Goal: Information Seeking & Learning: Learn about a topic

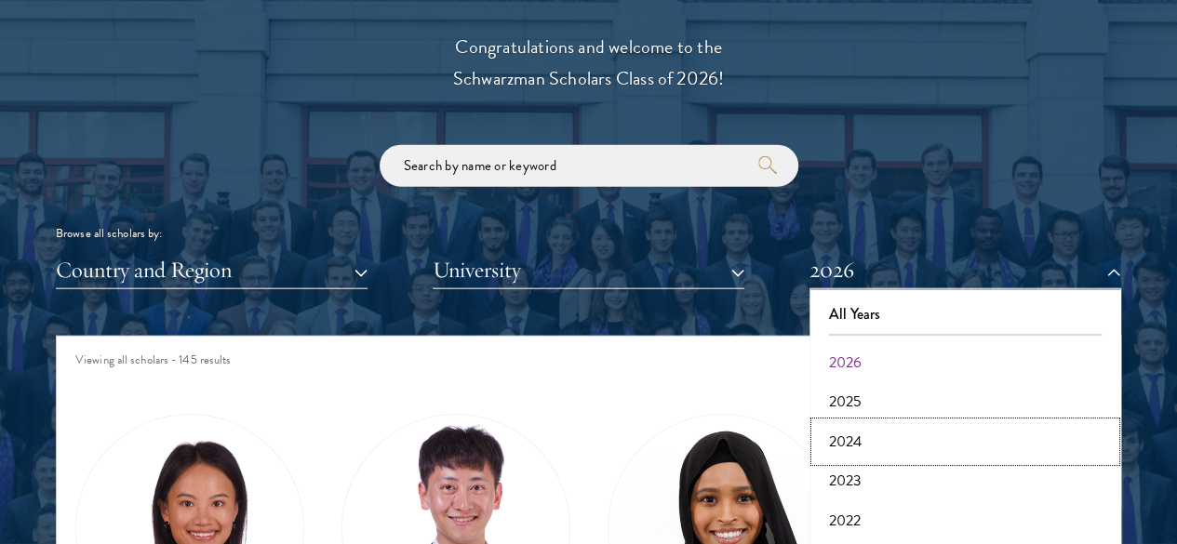
click at [840, 422] on button "2024" at bounding box center [965, 441] width 300 height 39
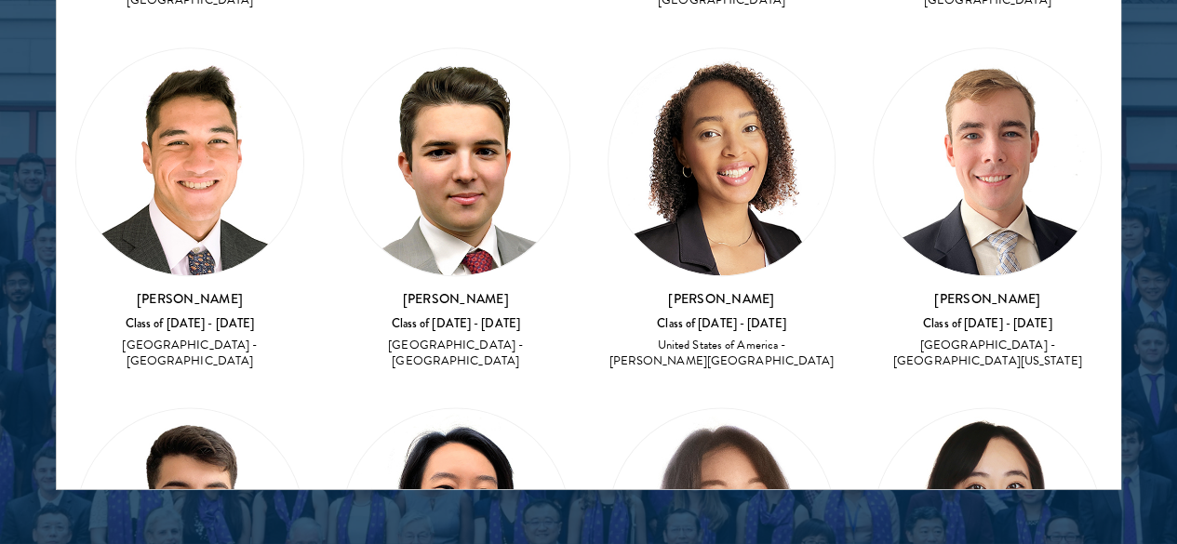
scroll to position [1097, 0]
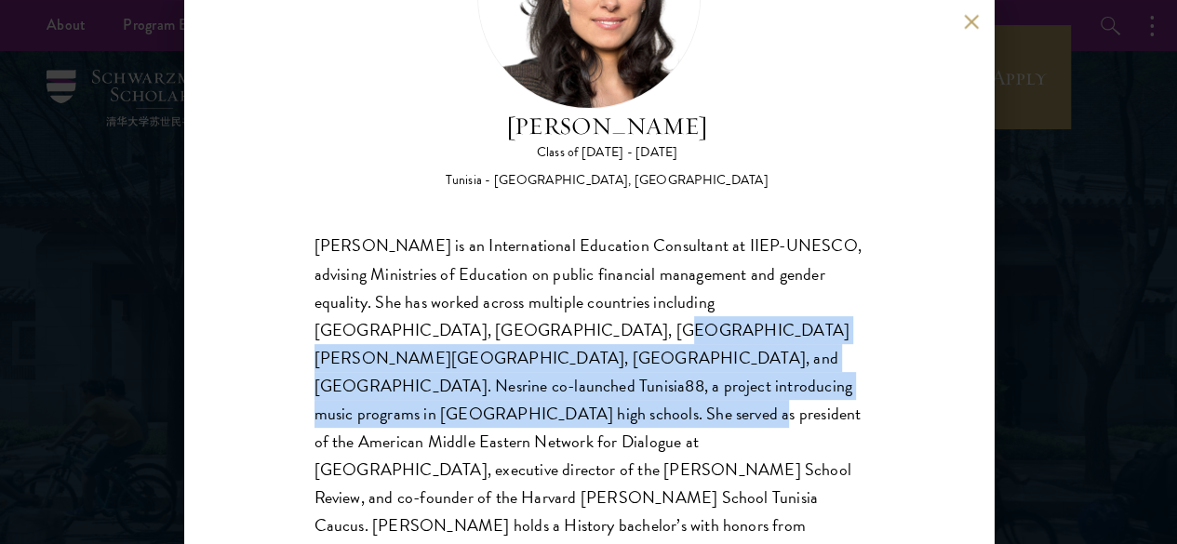
drag, startPoint x: 597, startPoint y: 267, endPoint x: 577, endPoint y: 341, distance: 76.3
click at [577, 341] on div "Nesrine Mbarek is an International Education Consultant at IIEP-UNESCO, advisin…" at bounding box center [588, 429] width 549 height 392
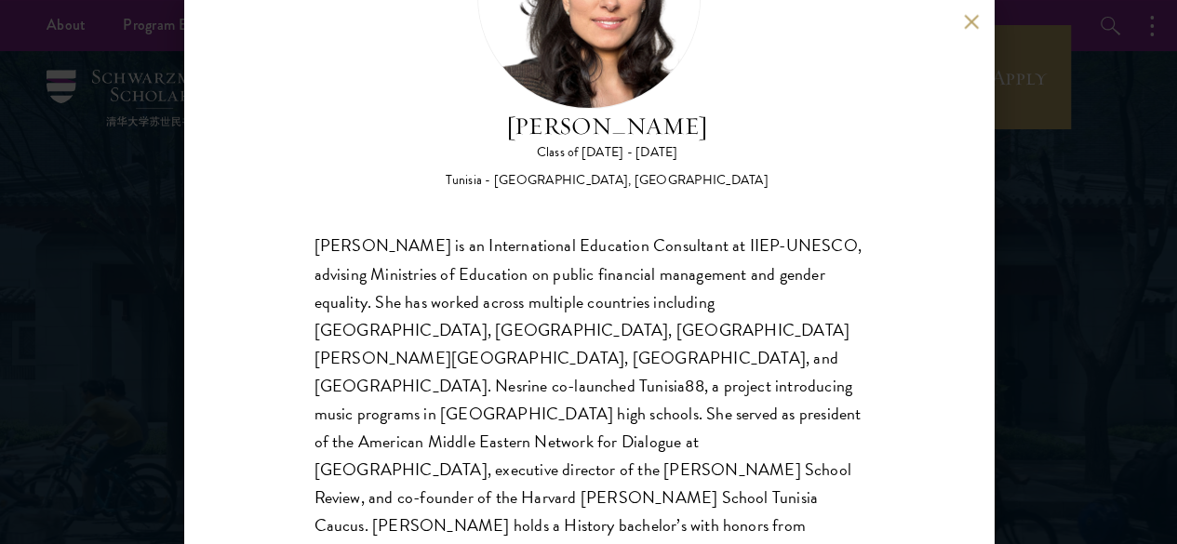
click at [577, 403] on div "Nesrine Mbarek is an International Education Consultant at IIEP-UNESCO, advisin…" at bounding box center [588, 429] width 549 height 392
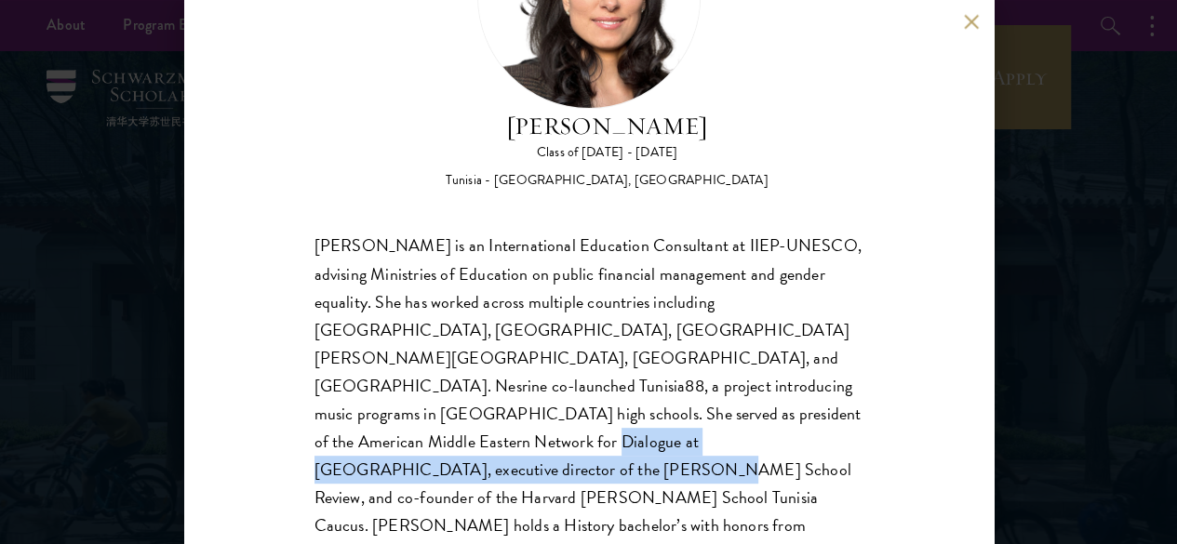
drag, startPoint x: 488, startPoint y: 381, endPoint x: 463, endPoint y: 410, distance: 38.2
click at [463, 410] on div "Nesrine Mbarek is an International Education Consultant at IIEP-UNESCO, advisin…" at bounding box center [588, 429] width 549 height 392
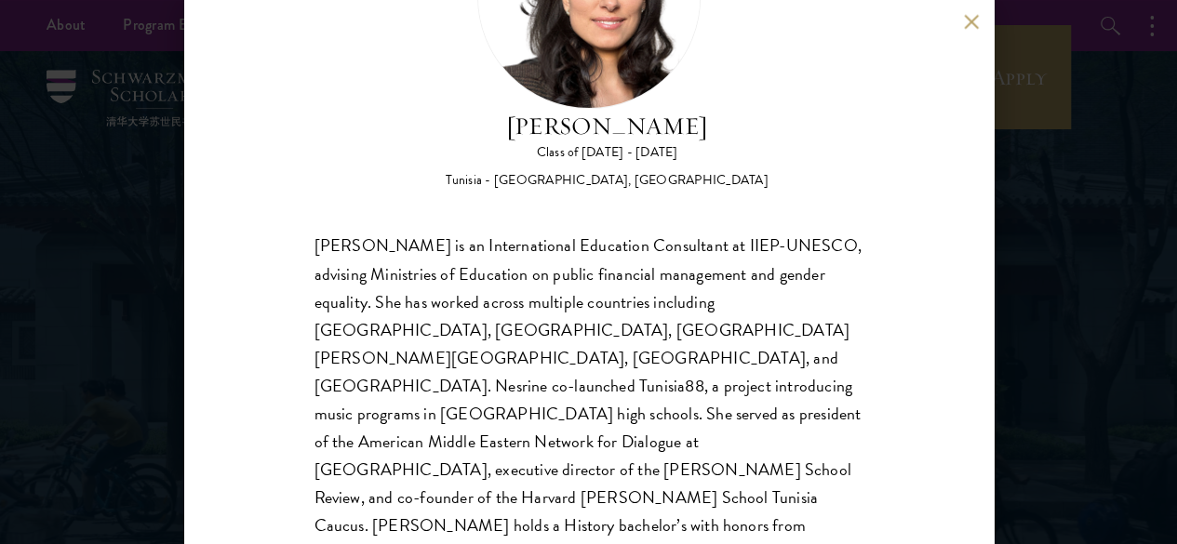
click at [510, 405] on div "Nesrine Mbarek is an International Education Consultant at IIEP-UNESCO, advisin…" at bounding box center [588, 429] width 549 height 392
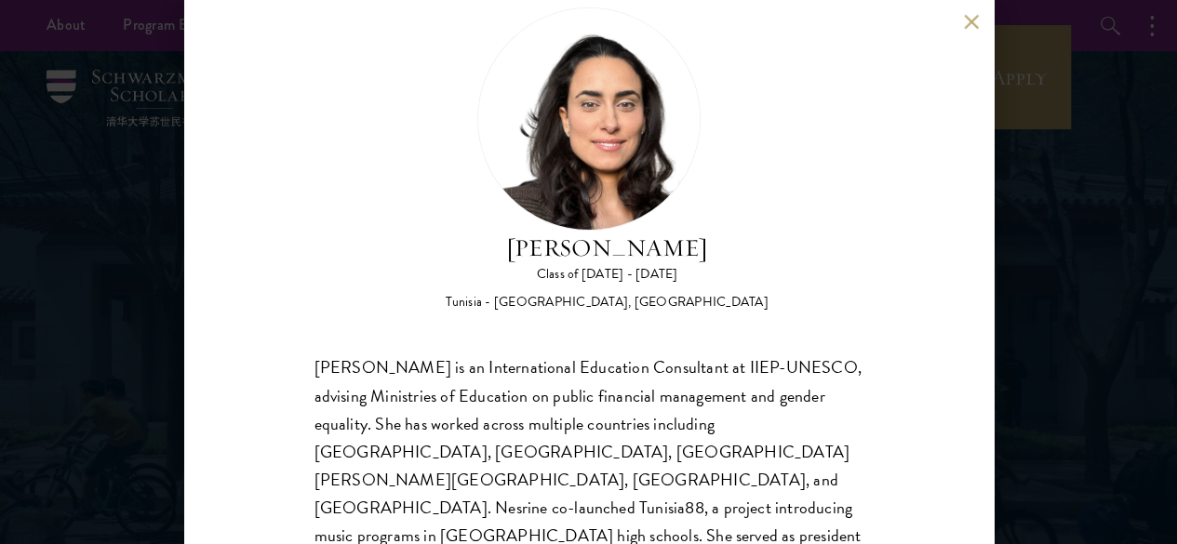
scroll to position [50, 0]
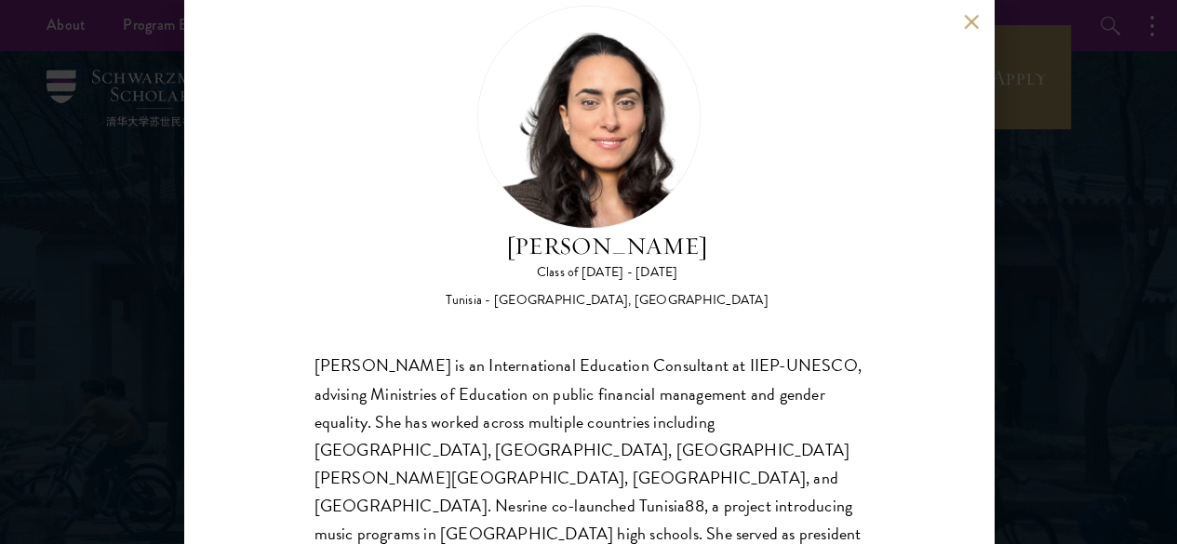
click at [1020, 174] on div "Nesrine Mbarek Class of 2025 - 2026 Tunisia - Stanford University, Harvard Univ…" at bounding box center [588, 272] width 1177 height 544
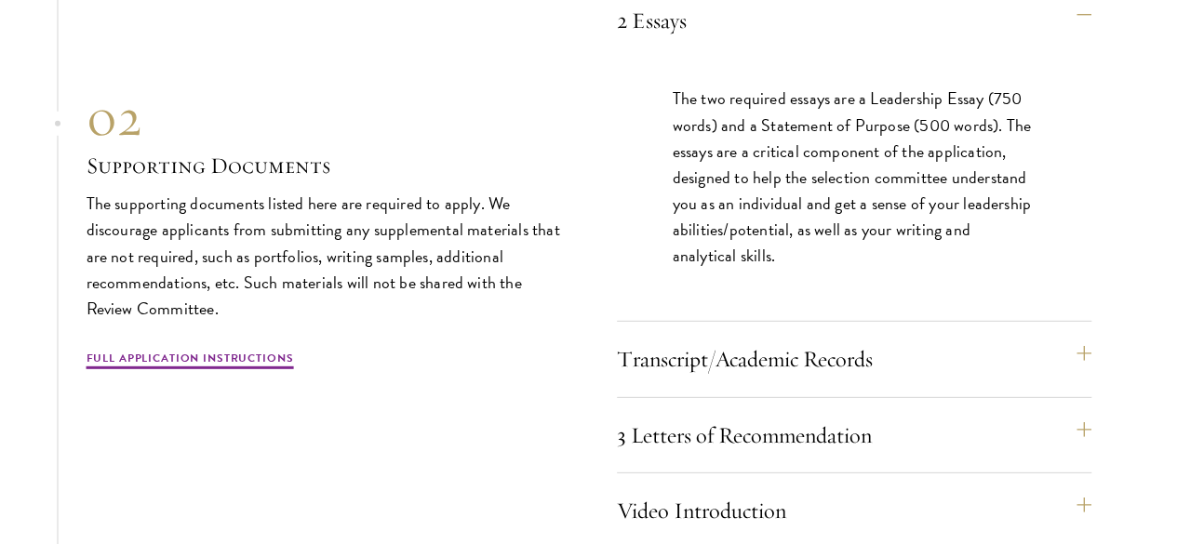
scroll to position [6074, 0]
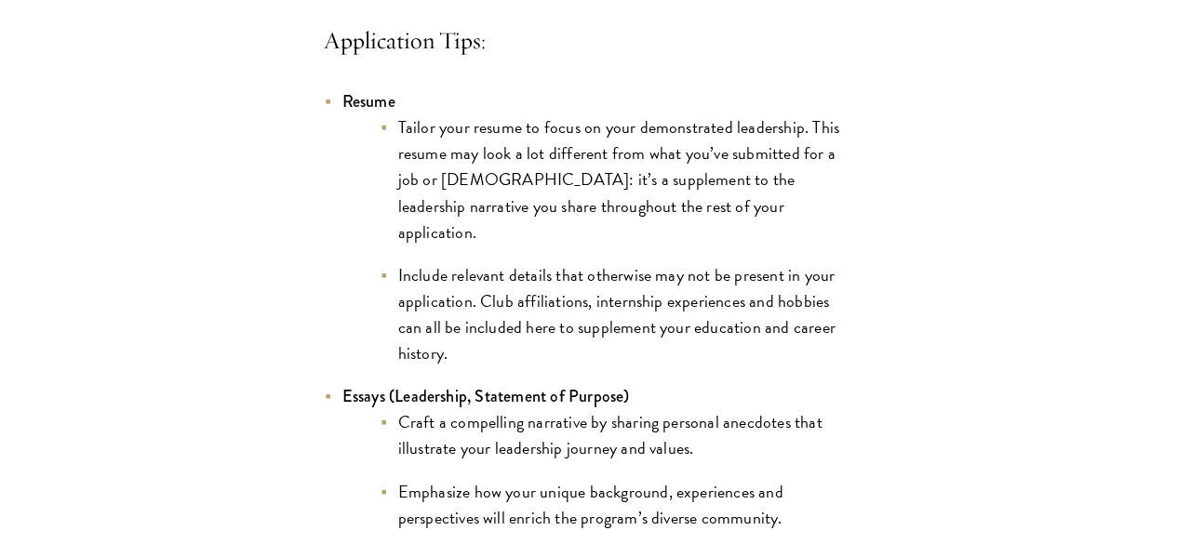
scroll to position [1571, 0]
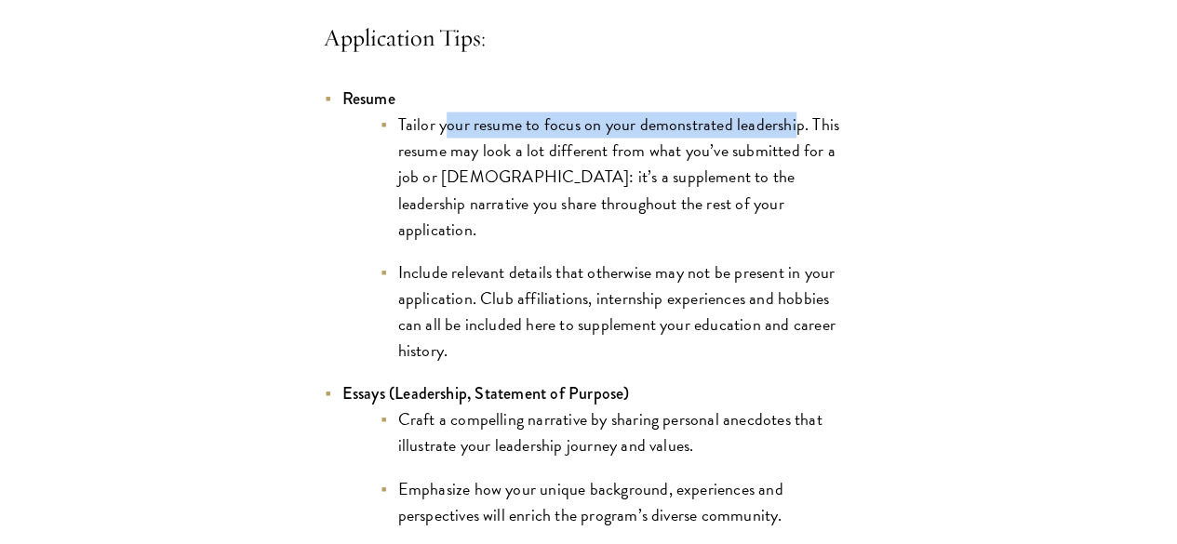
drag, startPoint x: 329, startPoint y: 241, endPoint x: 350, endPoint y: 261, distance: 28.9
click at [380, 242] on li "Tailor your resume to focus on your demonstrated leadership. This resume may lo…" at bounding box center [617, 177] width 474 height 130
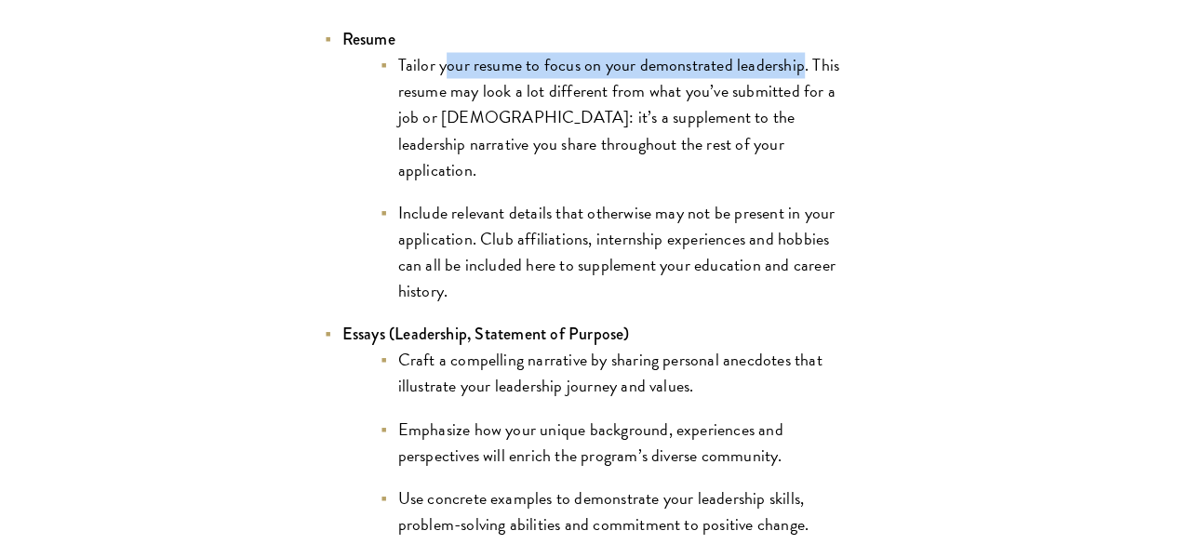
scroll to position [1638, 0]
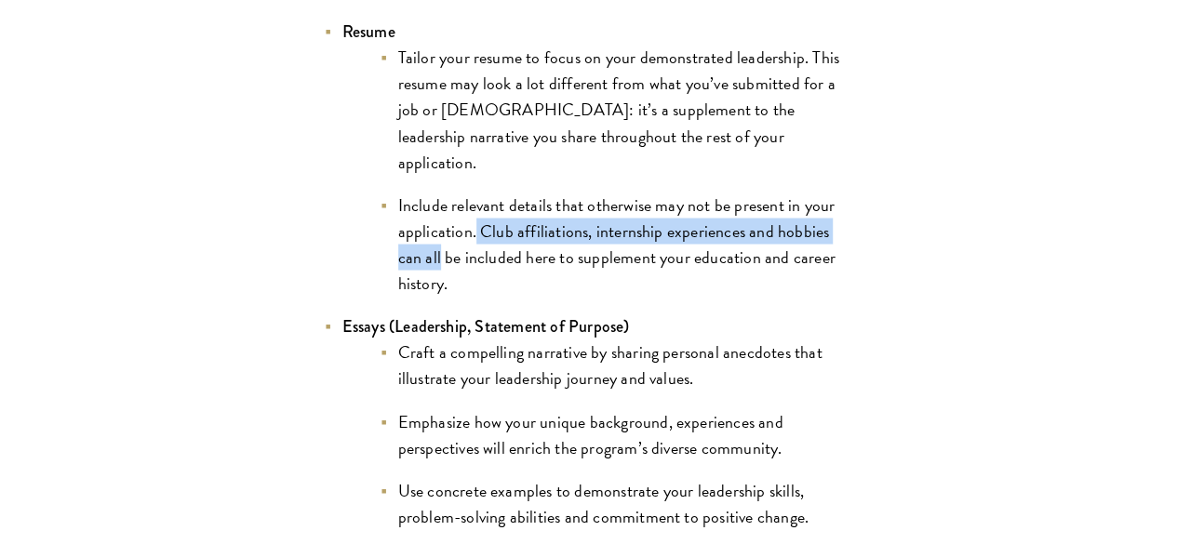
drag, startPoint x: 411, startPoint y: 354, endPoint x: 411, endPoint y: 377, distance: 22.3
click at [411, 296] on li "Include relevant details that otherwise may not be present in your application.…" at bounding box center [617, 244] width 474 height 104
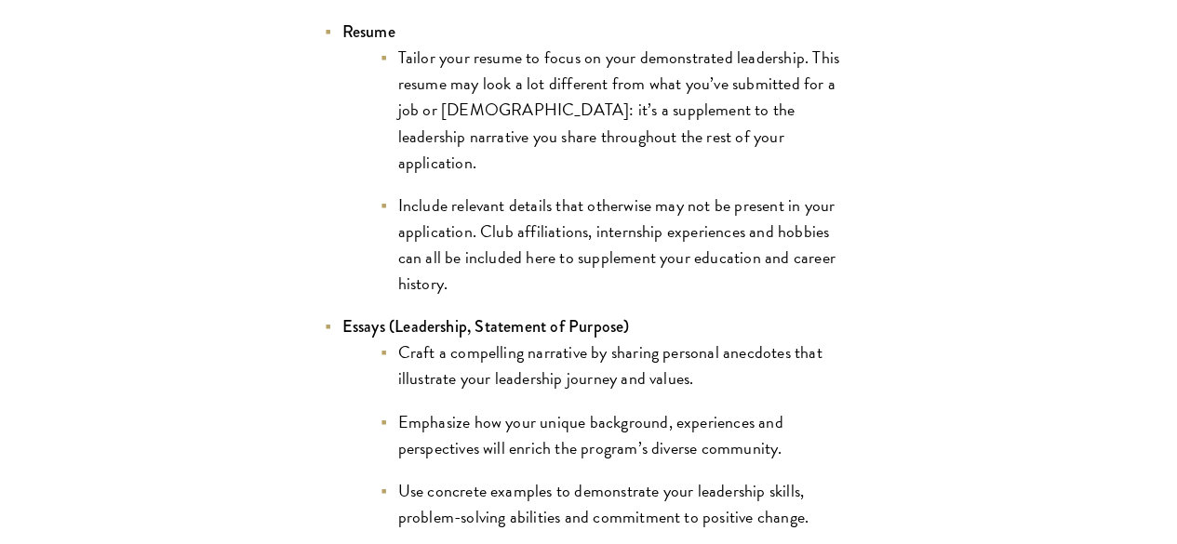
click at [441, 296] on li "Include relevant details that otherwise may not be present in your application.…" at bounding box center [617, 244] width 474 height 104
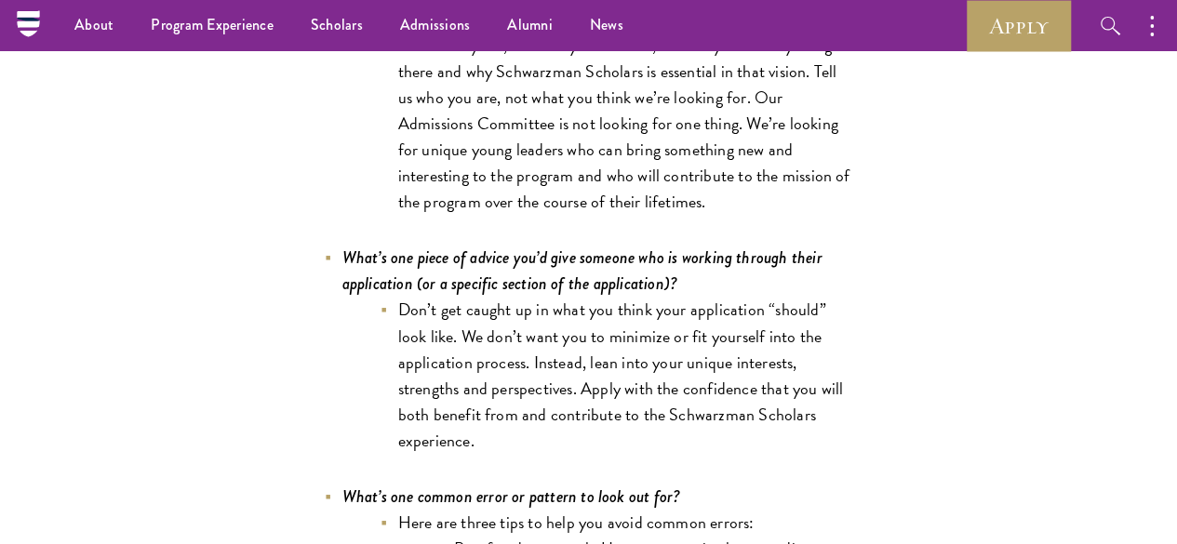
scroll to position [0, 0]
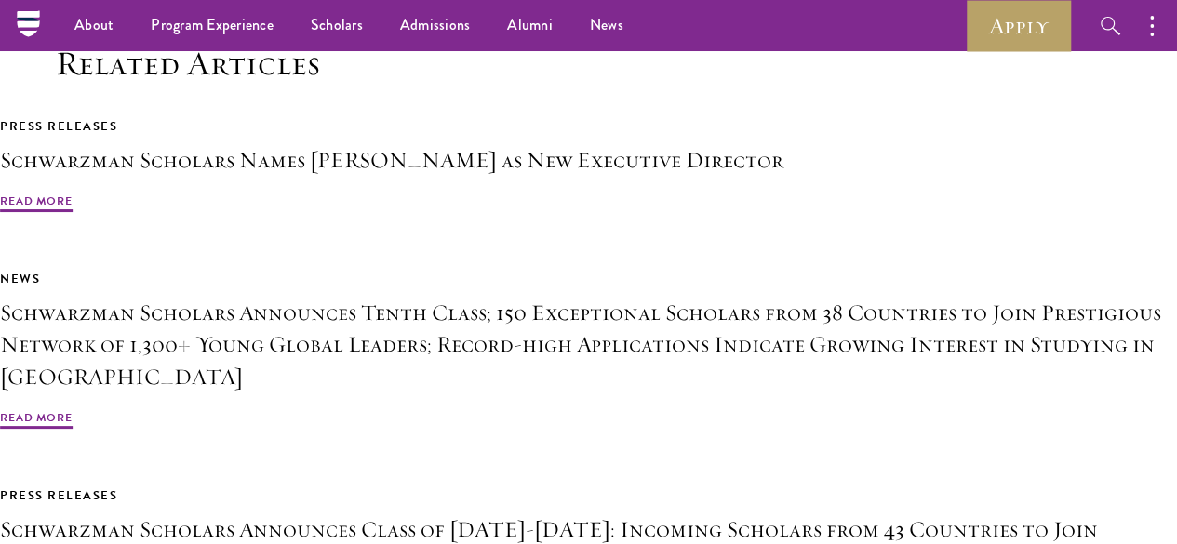
scroll to position [3520, 0]
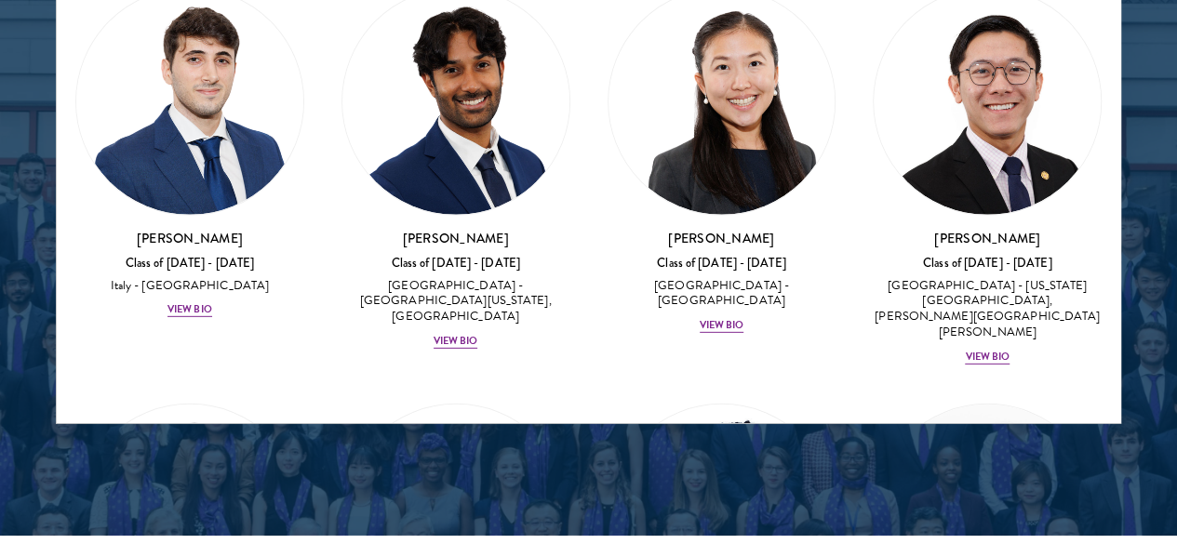
scroll to position [2610, 0]
